Goal: Communication & Community: Answer question/provide support

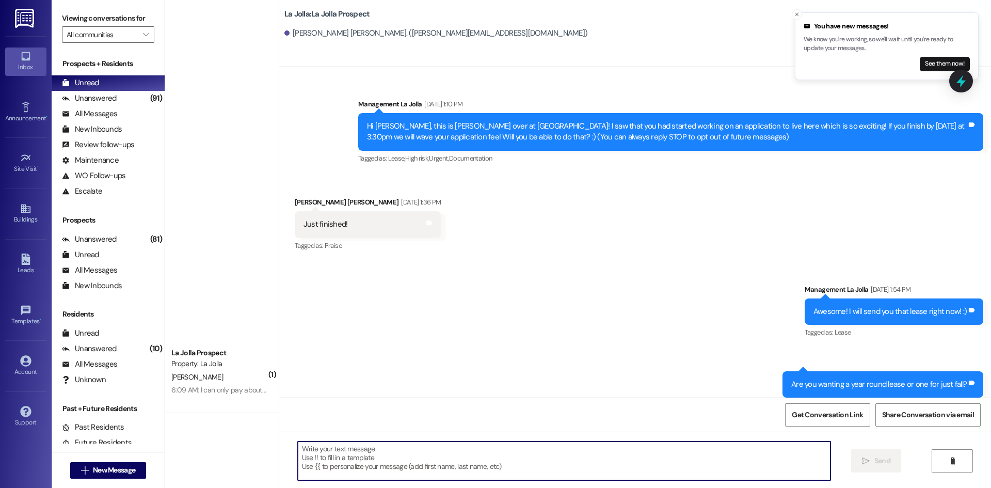
scroll to position [1338, 0]
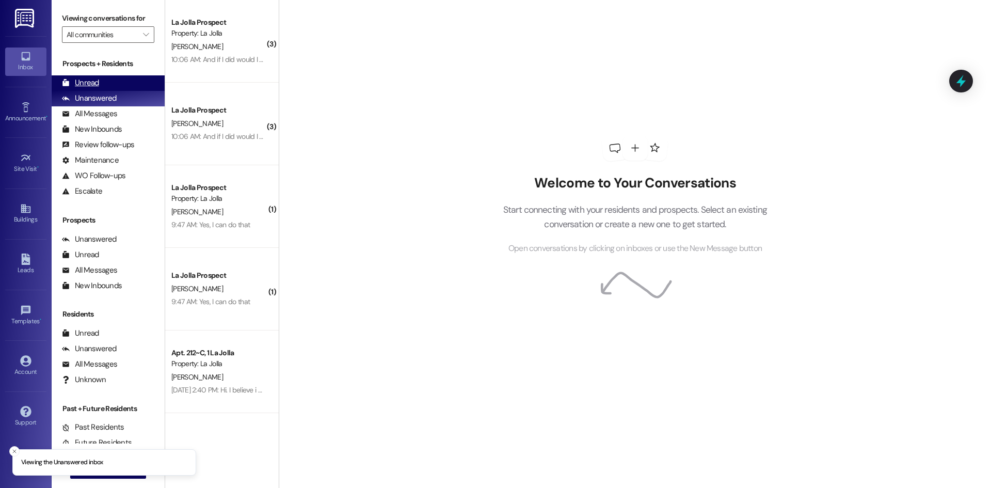
click at [116, 87] on div "Unread (0)" at bounding box center [108, 82] width 113 height 15
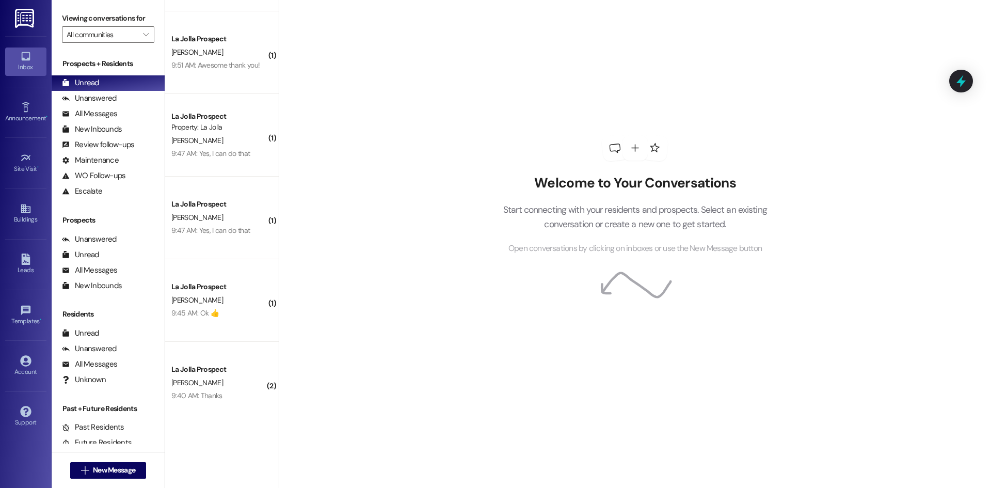
scroll to position [576, 0]
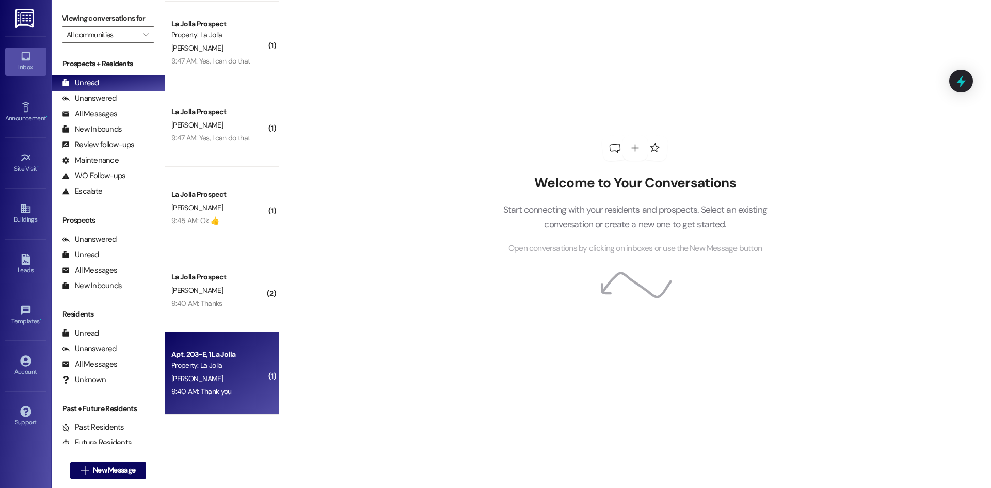
click at [222, 370] on div "Property: La Jolla" at bounding box center [218, 365] width 95 height 11
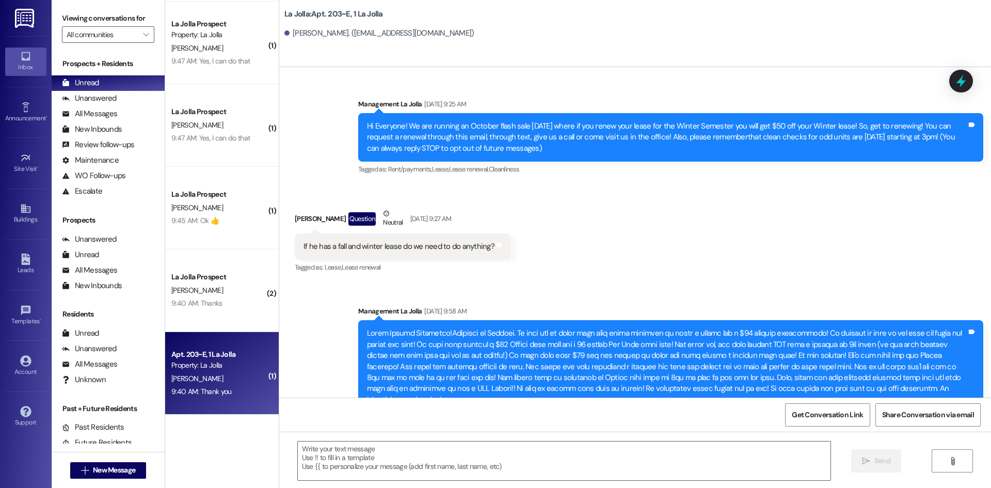
scroll to position [12214, 0]
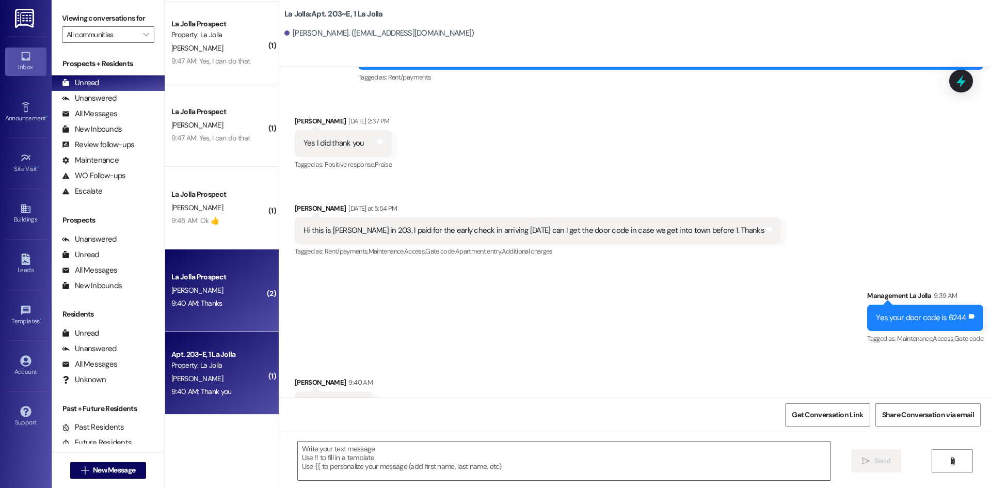
click at [221, 307] on div "9:40 AM: Thanks 9:40 AM: Thanks" at bounding box center [219, 303] width 98 height 13
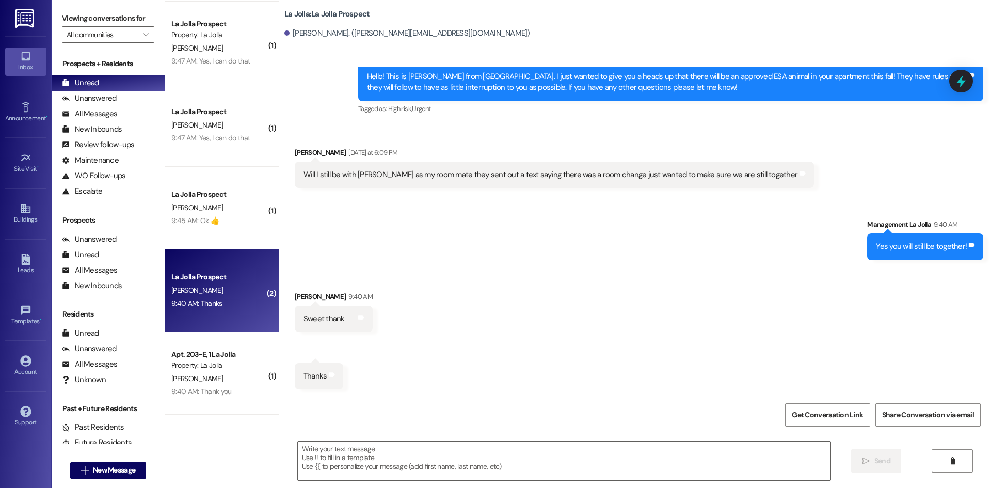
scroll to position [1515, 0]
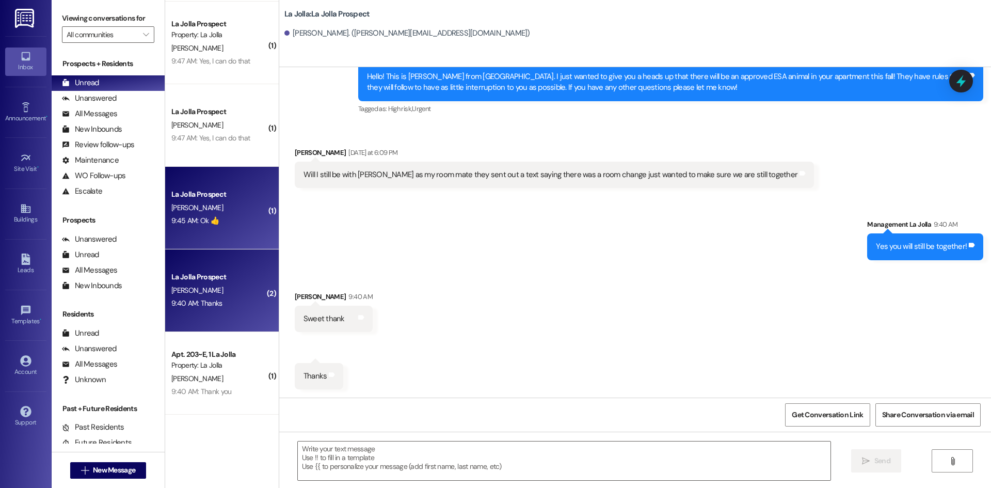
click at [208, 201] on div "S. Shafer" at bounding box center [219, 207] width 98 height 13
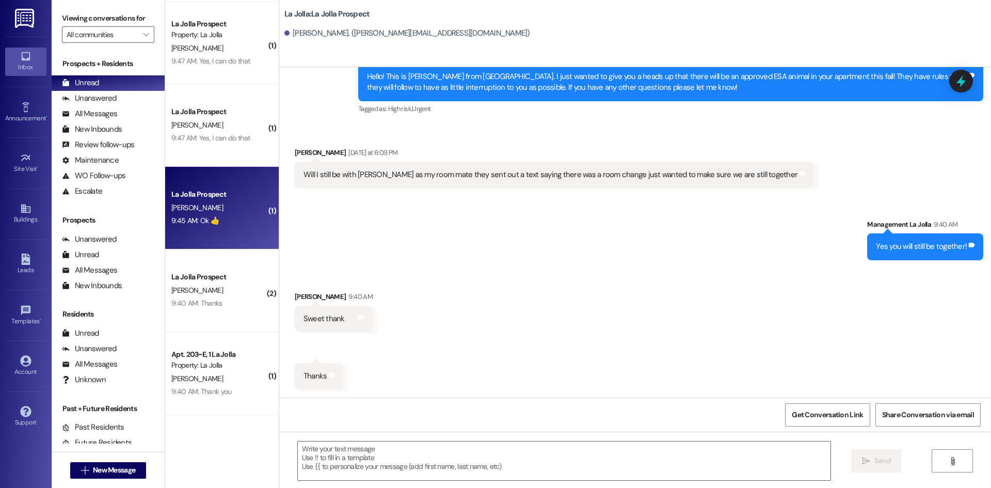
scroll to position [732, 0]
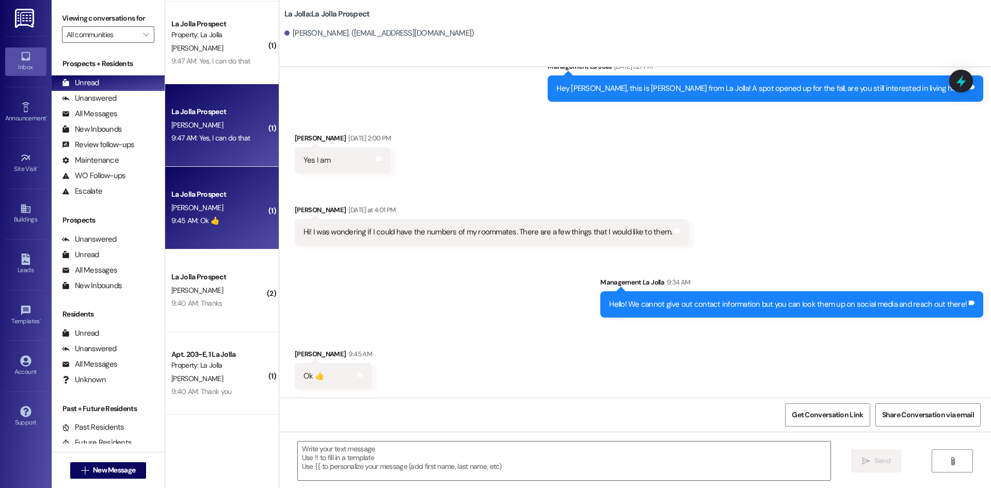
click at [237, 109] on div "La Jolla Prospect" at bounding box center [218, 111] width 95 height 11
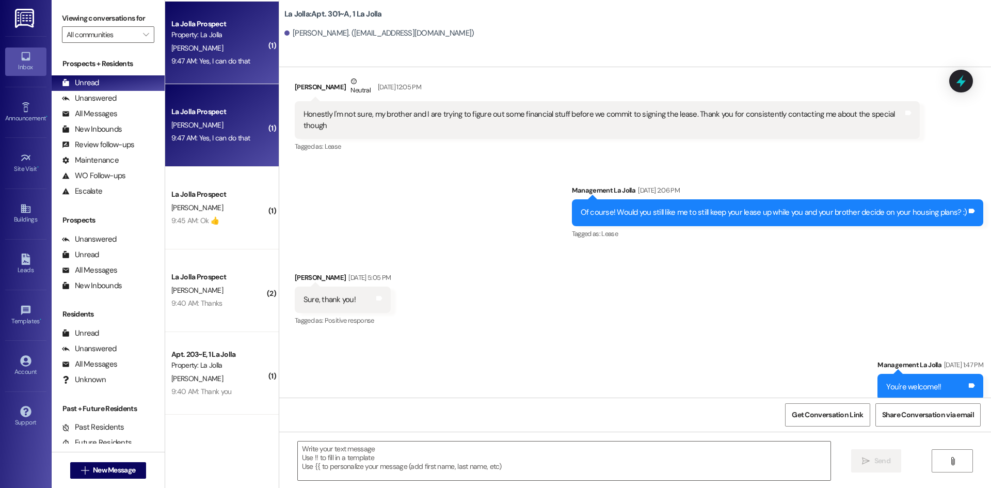
scroll to position [9344, 0]
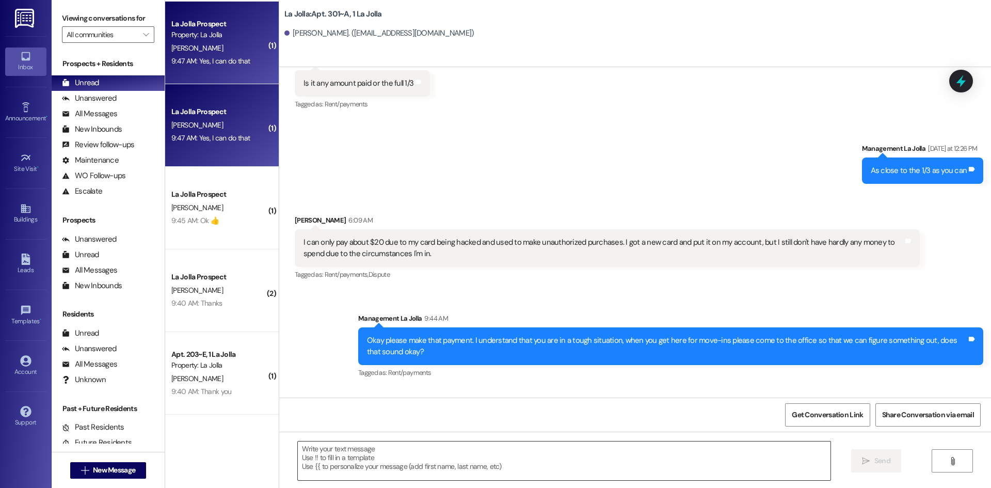
click at [355, 458] on textarea at bounding box center [564, 460] width 533 height 39
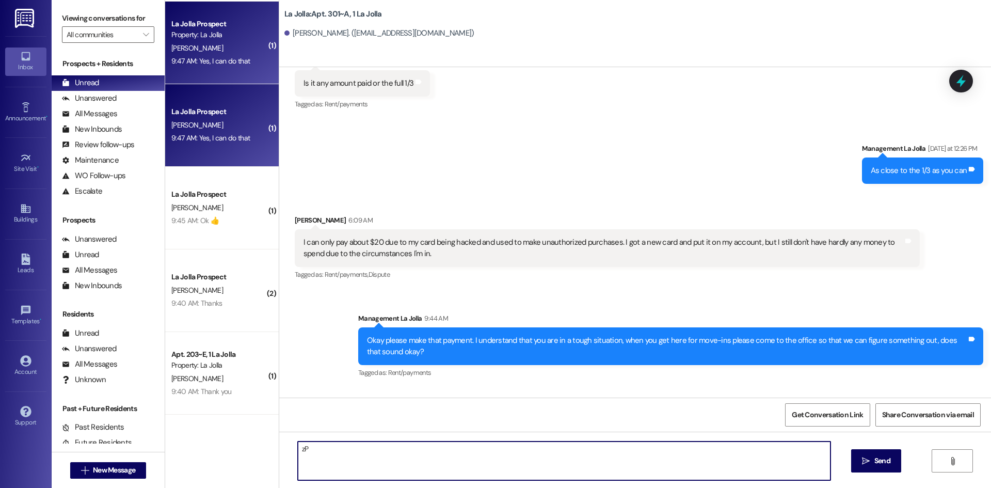
type textarea "z"
type textarea "Perfect, thank you!"
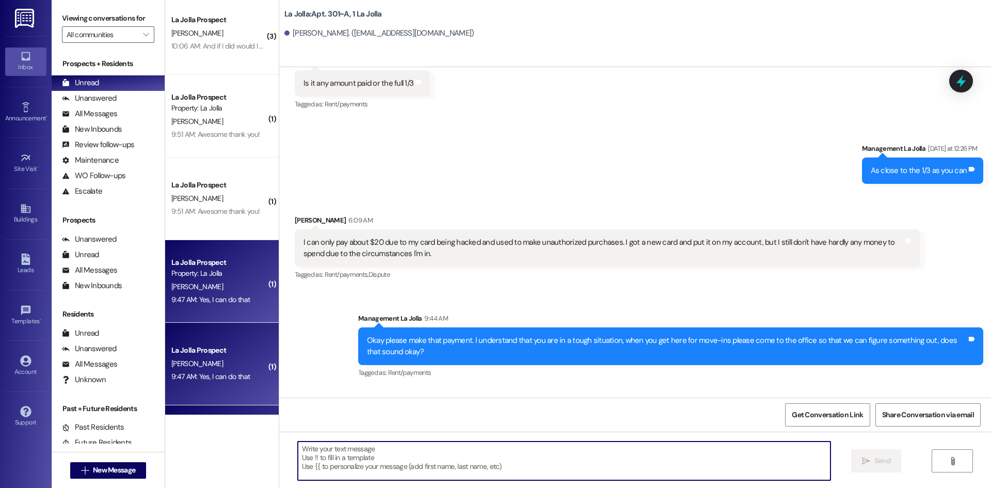
scroll to position [318, 0]
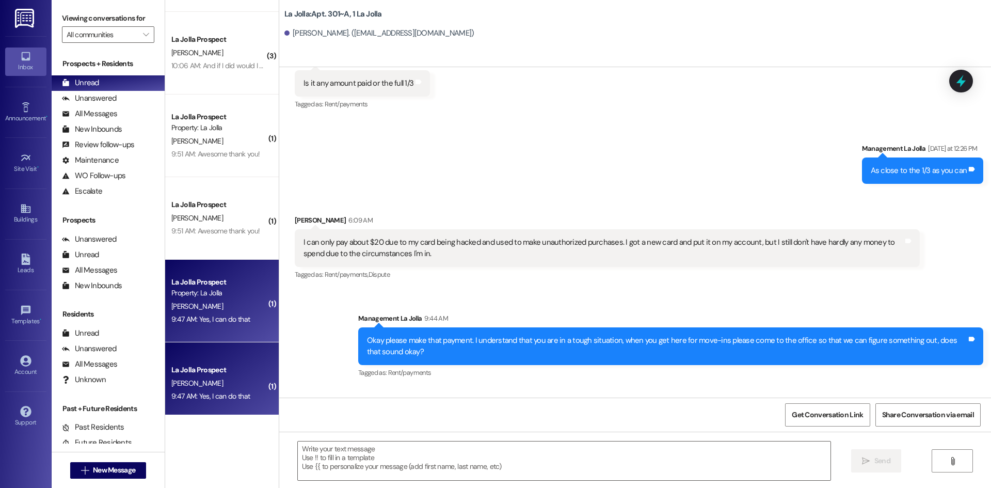
click at [190, 206] on div "La Jolla Prospect" at bounding box center [218, 204] width 95 height 11
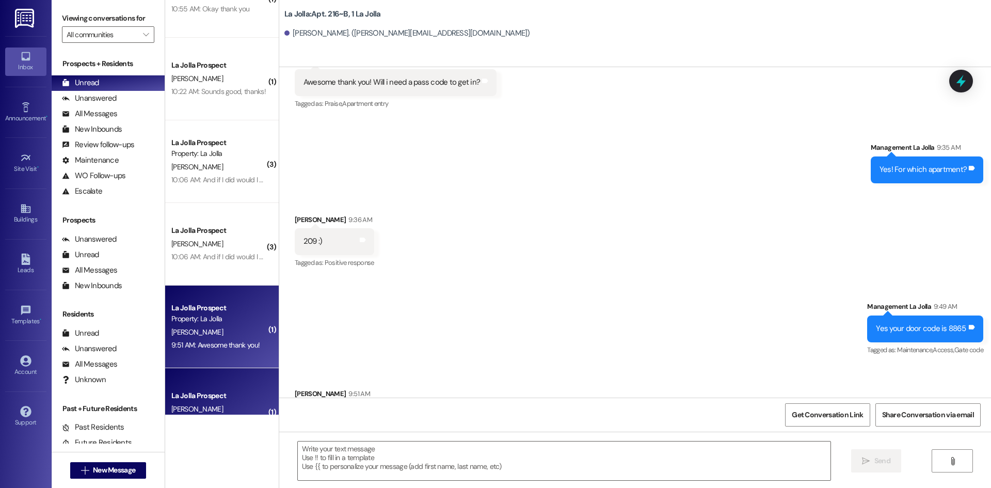
scroll to position [112, 0]
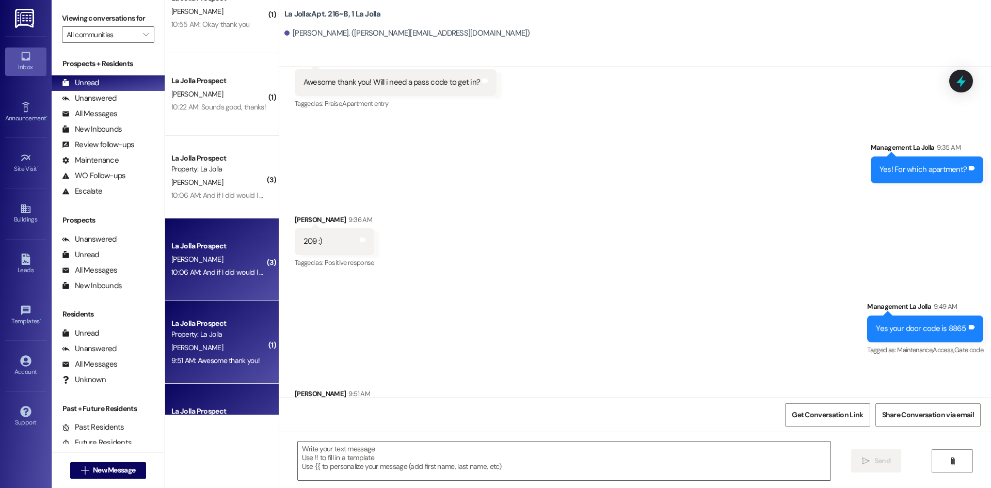
click at [238, 254] on div "[PERSON_NAME]" at bounding box center [219, 259] width 98 height 13
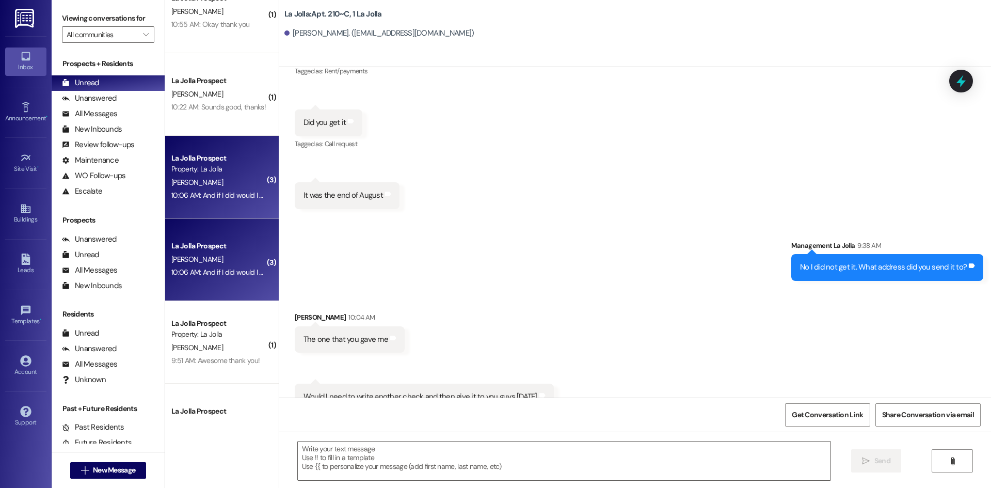
scroll to position [18220, 0]
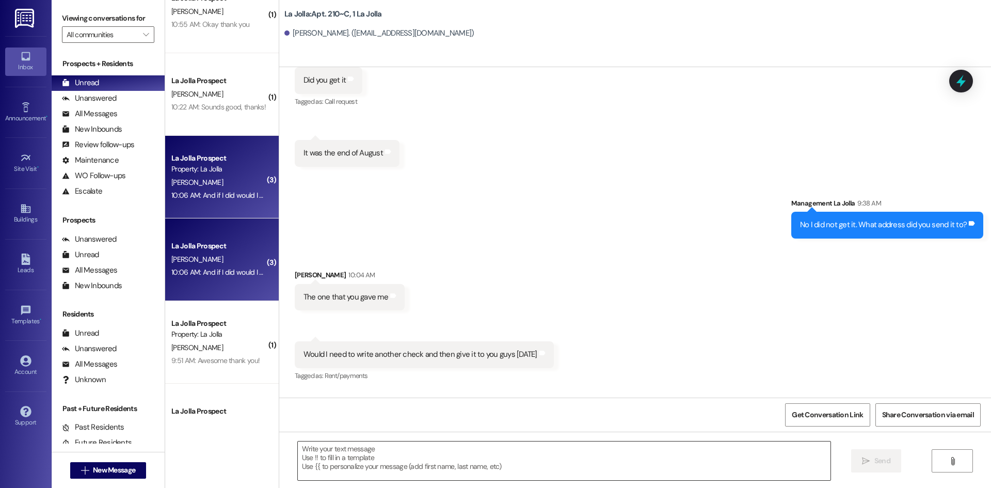
click at [365, 466] on textarea at bounding box center [564, 460] width 533 height 39
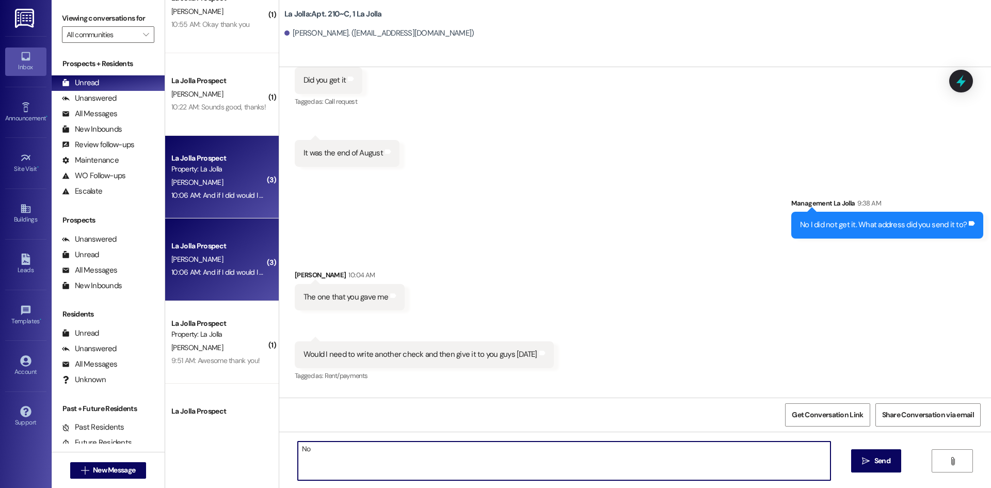
type textarea "N"
type textarea "h"
type textarea "Hey Morgan! I have your check right here, I must have gotten it this morning! I…"
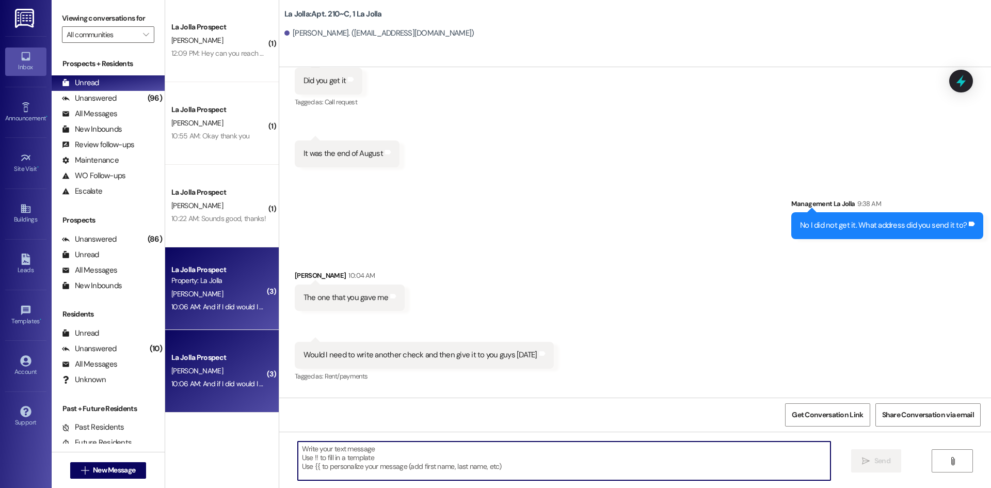
scroll to position [0, 0]
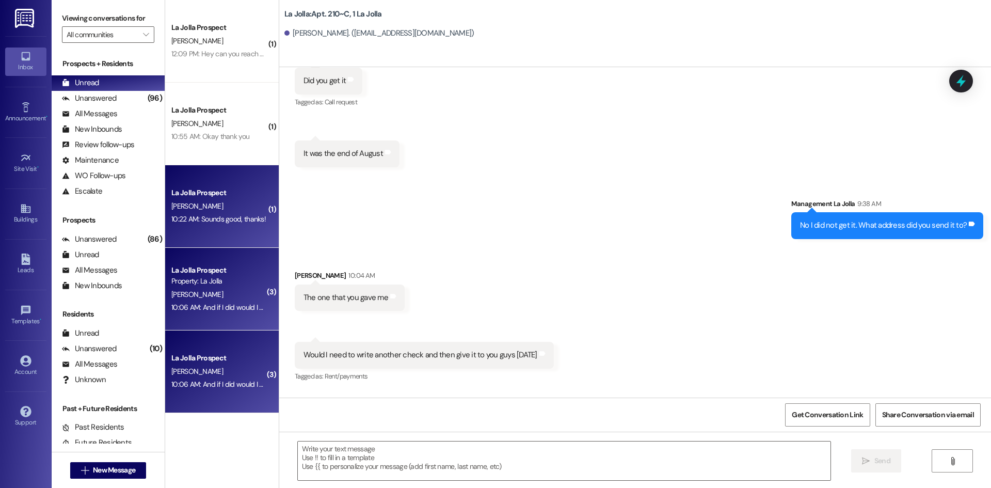
click at [199, 214] on div "10:22 AM: Sounds good, thanks! 10:22 AM: Sounds good, thanks!" at bounding box center [219, 219] width 98 height 13
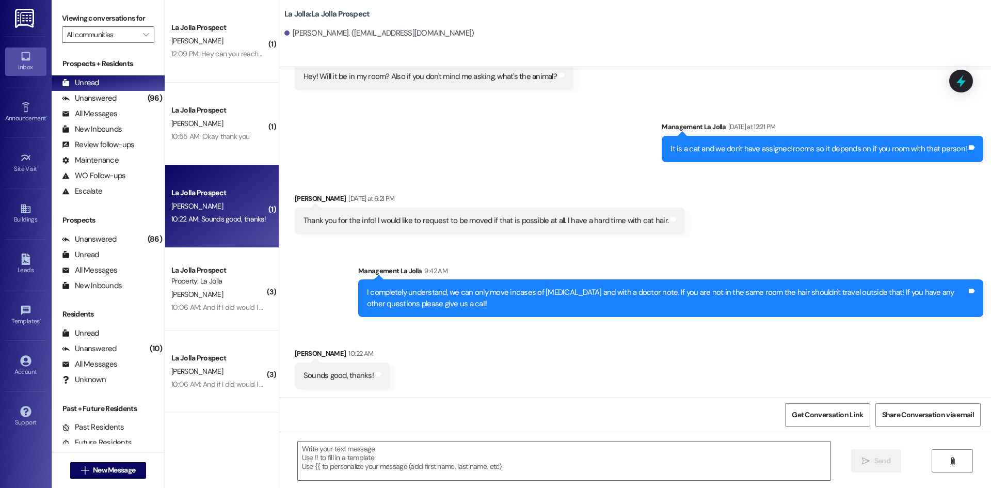
scroll to position [1292, 0]
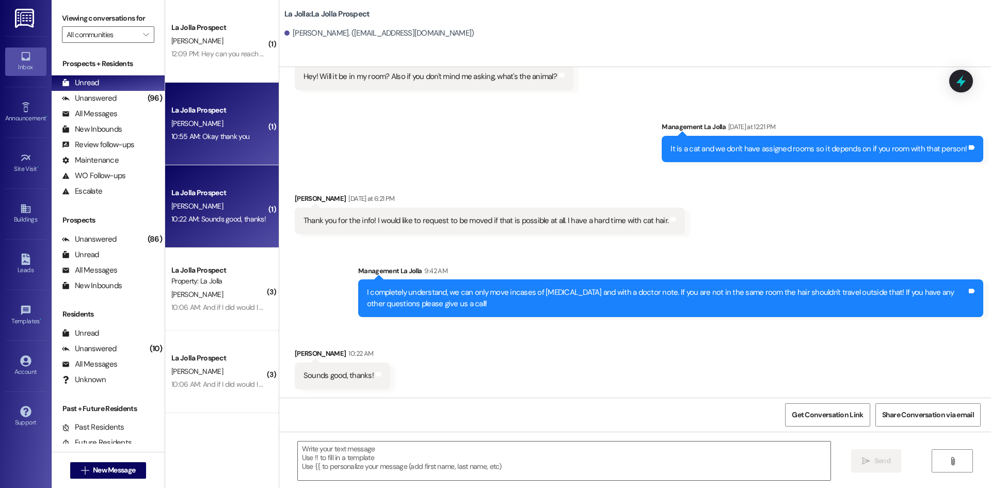
click at [229, 104] on div "La Jolla Prospect" at bounding box center [219, 110] width 98 height 13
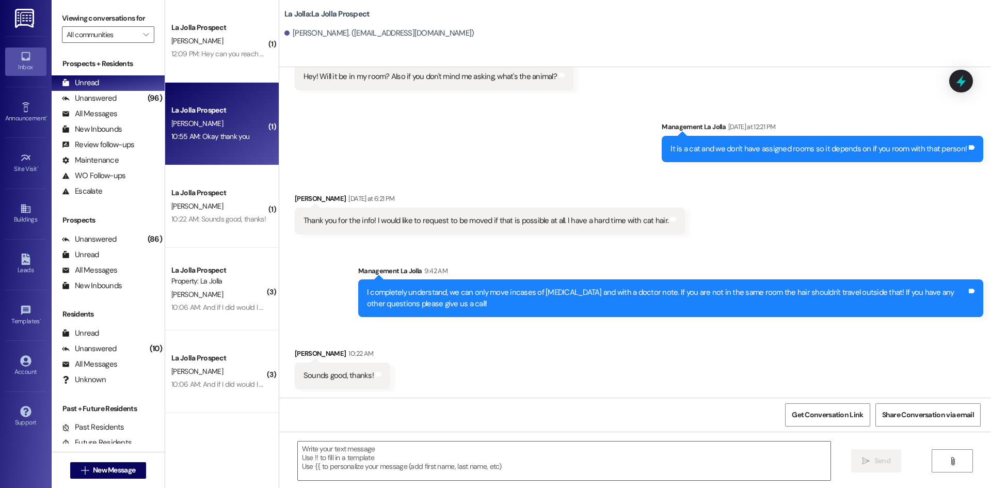
scroll to position [106, 0]
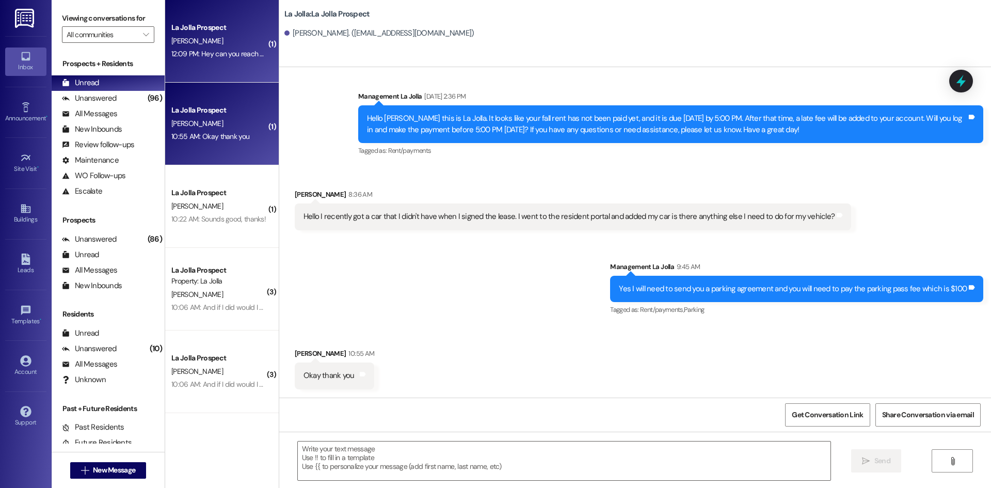
click at [237, 72] on div "La Jolla Prospect B. Hollingsworth 12:09 PM: Hey can you reach out to me asap 1…" at bounding box center [222, 41] width 114 height 83
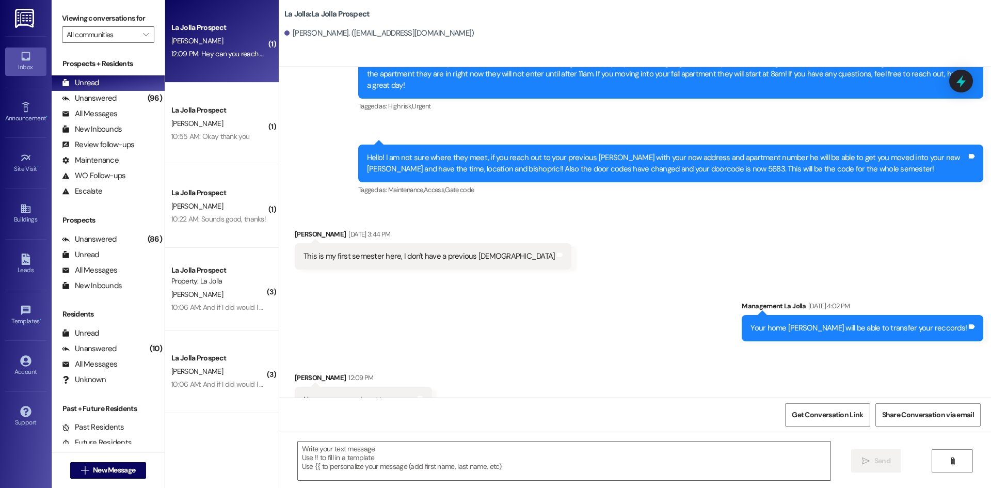
scroll to position [3755, 0]
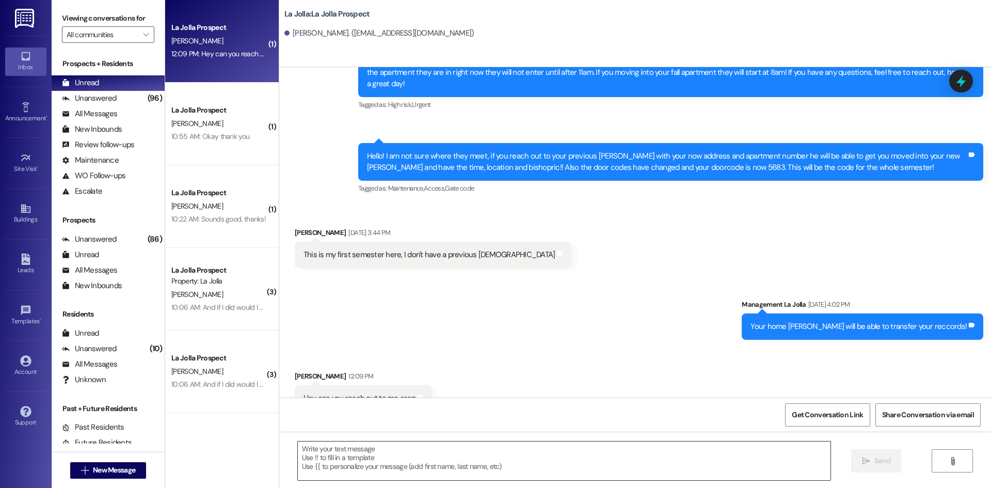
click at [367, 452] on textarea at bounding box center [564, 460] width 533 height 39
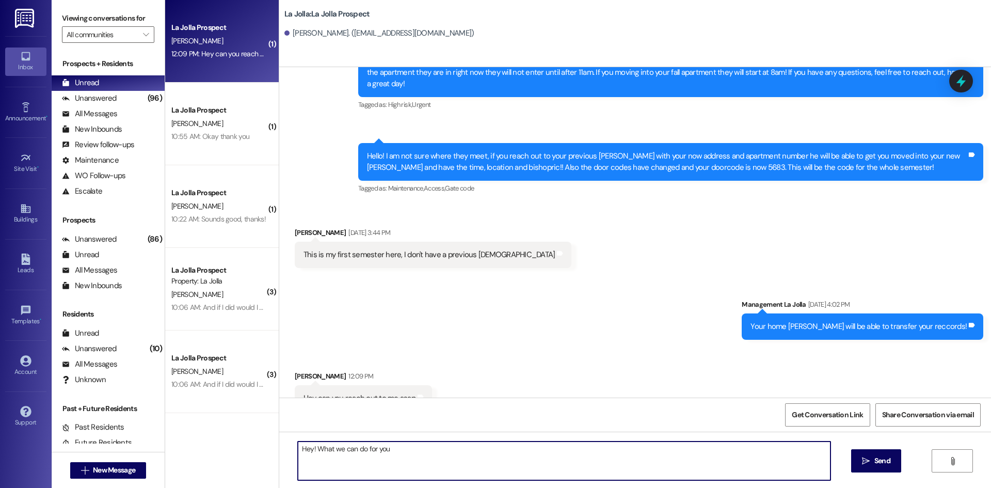
type textarea "Hey! What we can do for you?"
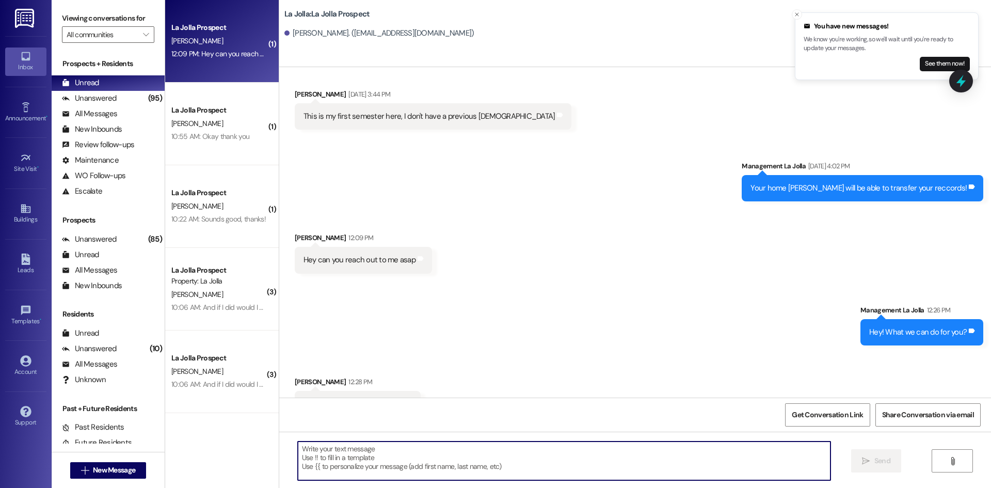
scroll to position [3898, 0]
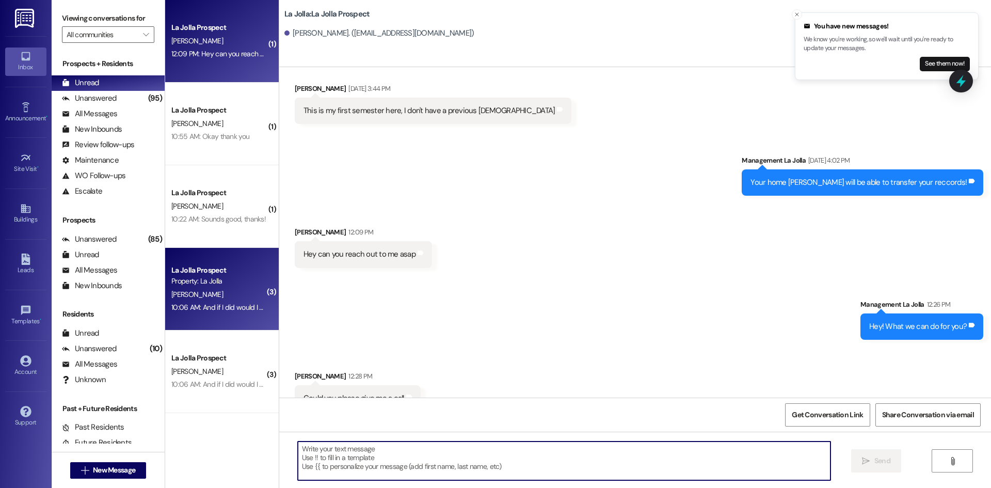
click at [228, 280] on div "Property: La Jolla" at bounding box center [218, 281] width 95 height 11
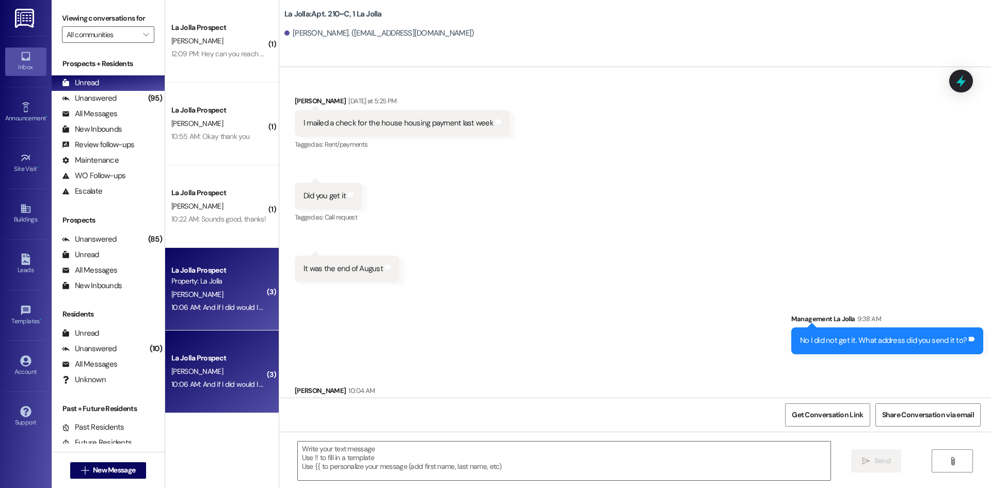
scroll to position [18379, 0]
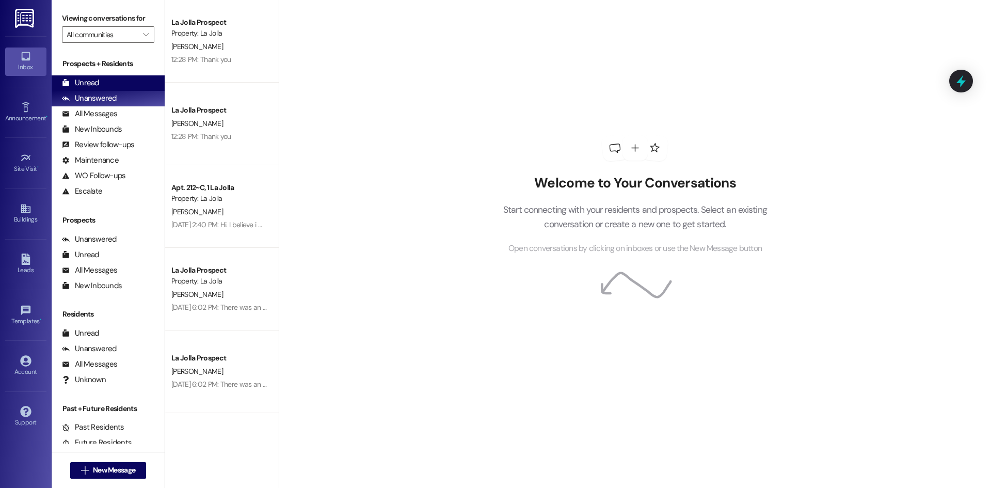
click at [81, 81] on div "Unread" at bounding box center [80, 82] width 37 height 11
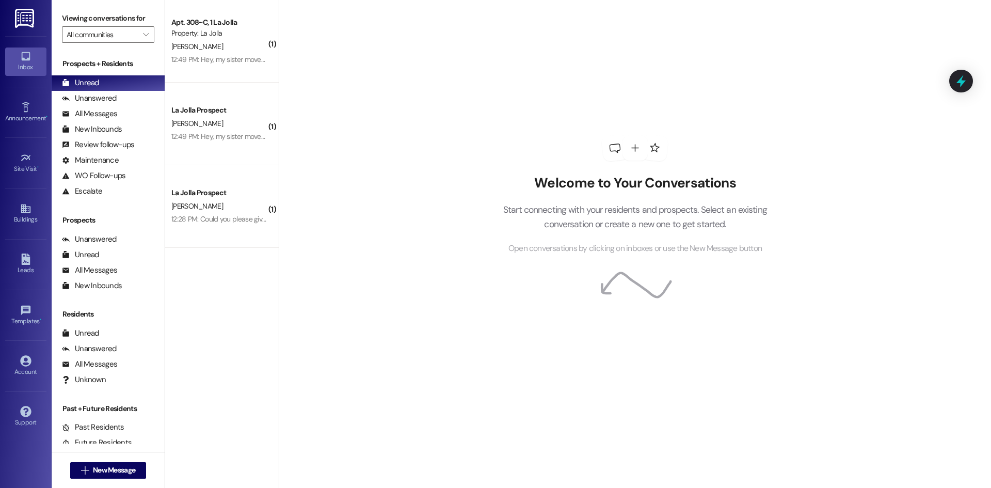
click at [222, 215] on div "12:28 PM: Could you please give me a call 12:28 PM: Could you please give me a …" at bounding box center [232, 218] width 123 height 9
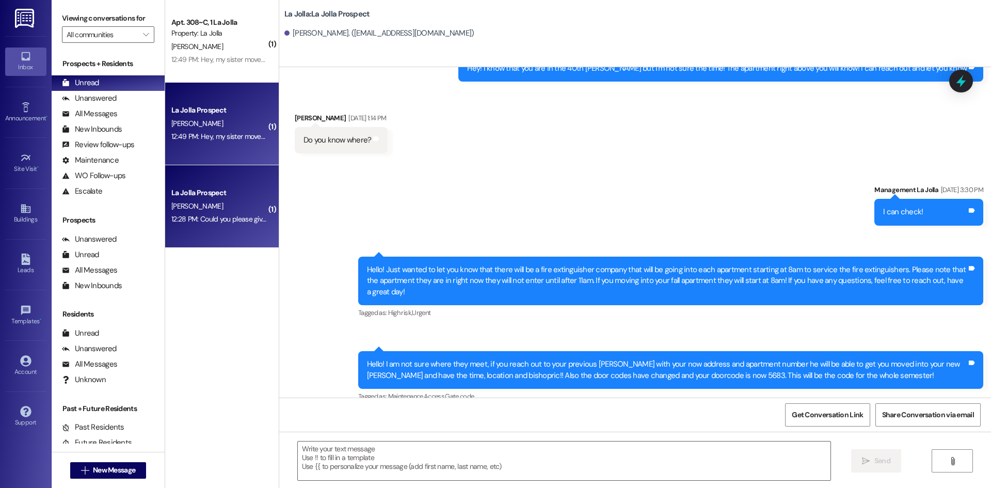
click at [222, 138] on div "12:49 PM: Hey, my sister moved to Utah this week and they need to move my stuff…" at bounding box center [422, 136] width 502 height 9
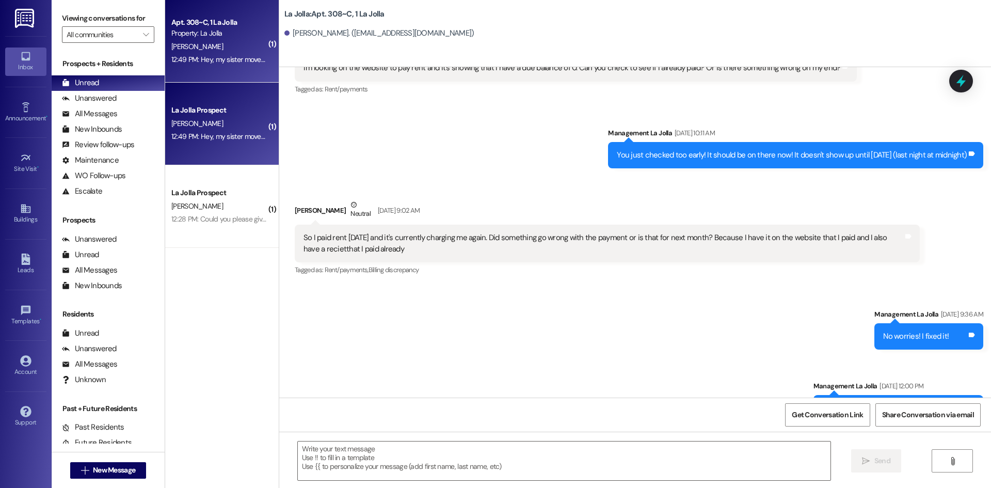
scroll to position [11065, 0]
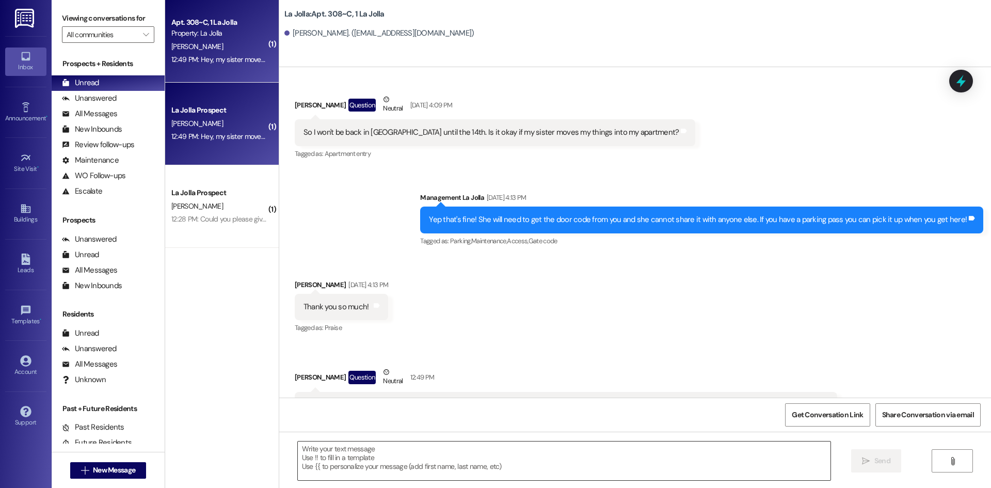
click at [601, 444] on textarea at bounding box center [564, 460] width 533 height 39
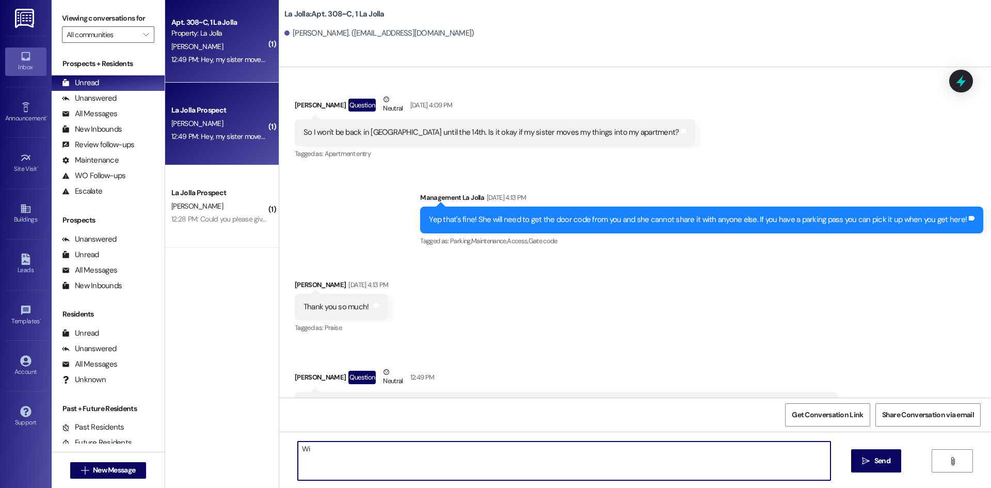
type textarea "W"
type textarea "f"
type textarea "If you are not staying the night and you just need to move your stuff in you do…"
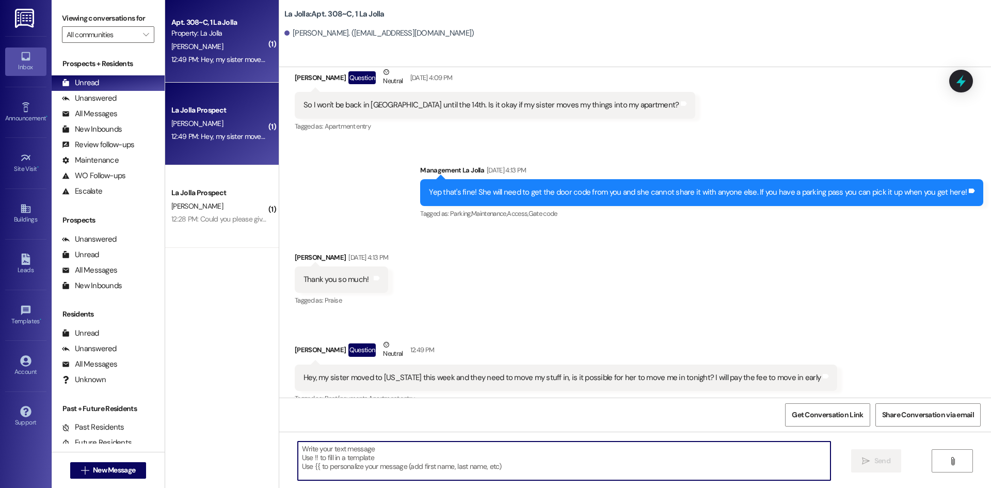
scroll to position [11137, 0]
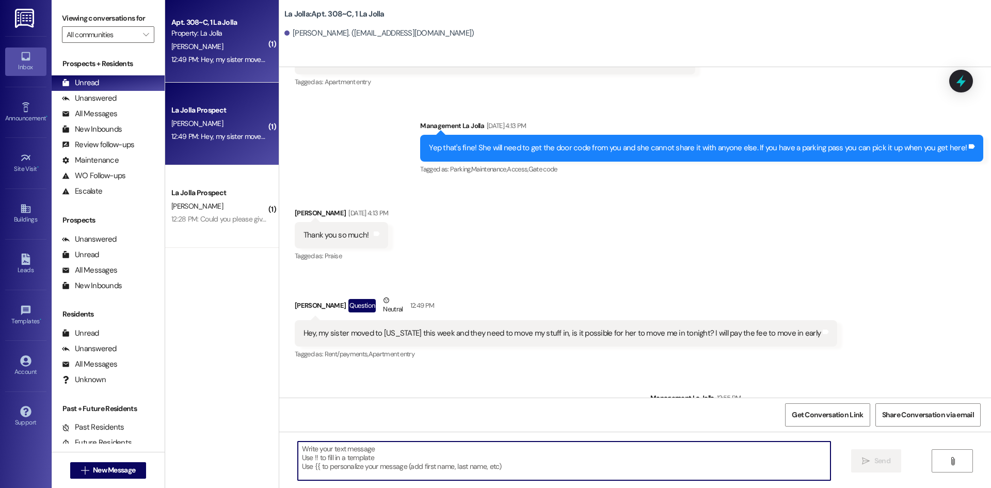
click at [622, 456] on textarea at bounding box center [564, 460] width 533 height 39
type textarea "B"
type textarea "But that should be just fine! :)"
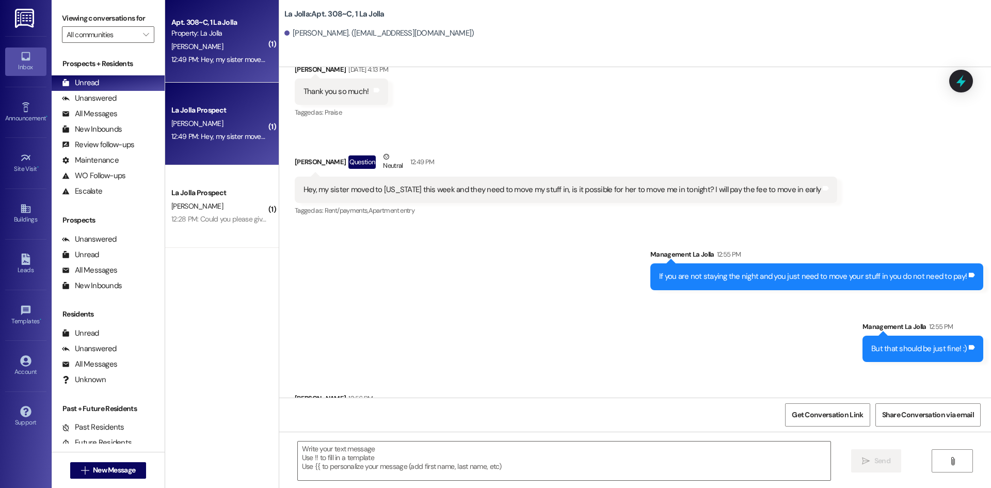
scroll to position [11281, 0]
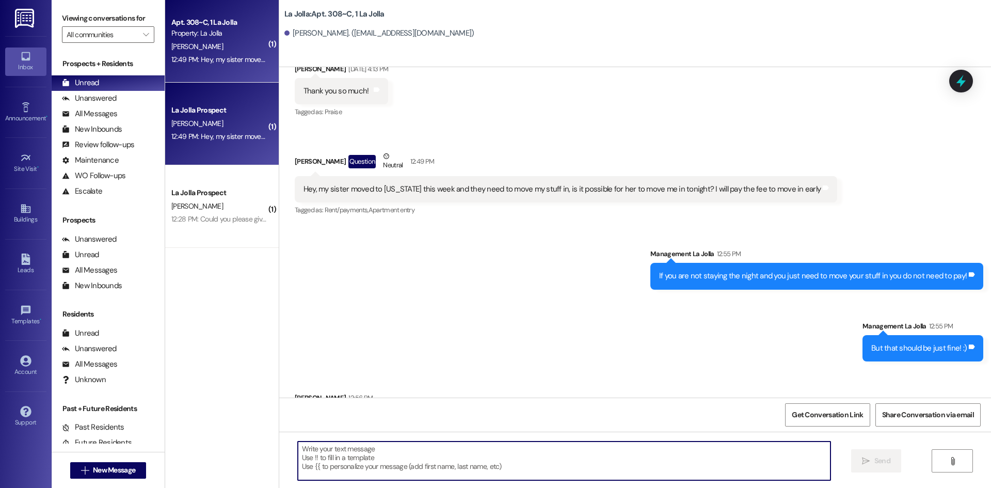
click at [395, 461] on textarea at bounding box center [564, 460] width 533 height 39
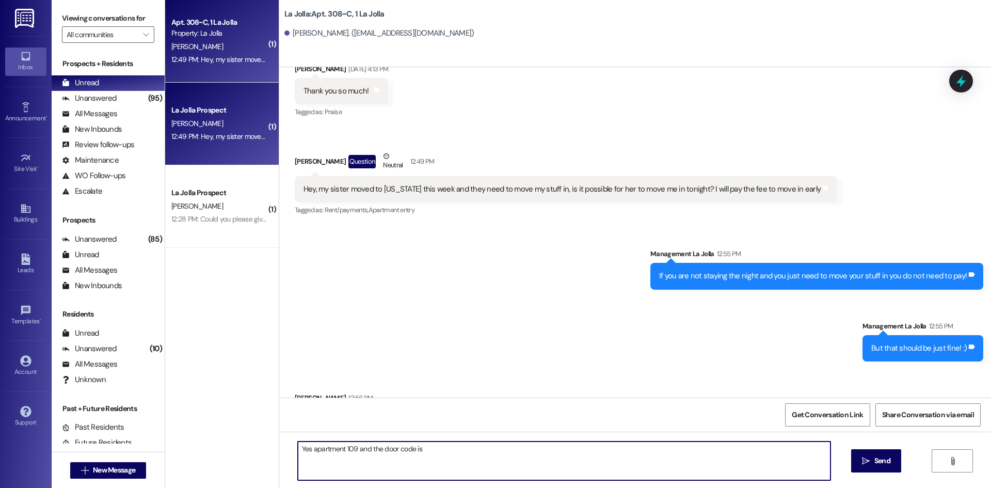
paste textarea "6076"
type textarea "Yes apartment 109 and the door code is 6076. Of course, happy to help! :)"
